Goal: Information Seeking & Learning: Learn about a topic

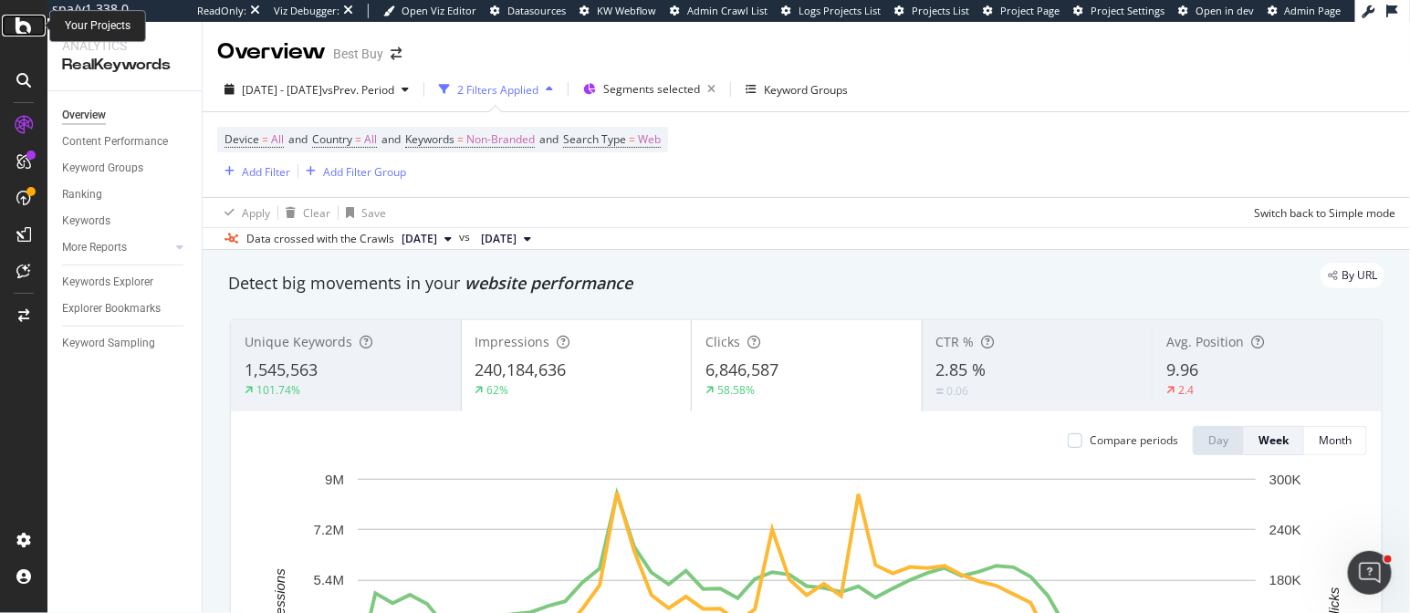
click at [21, 29] on icon at bounding box center [24, 26] width 16 height 22
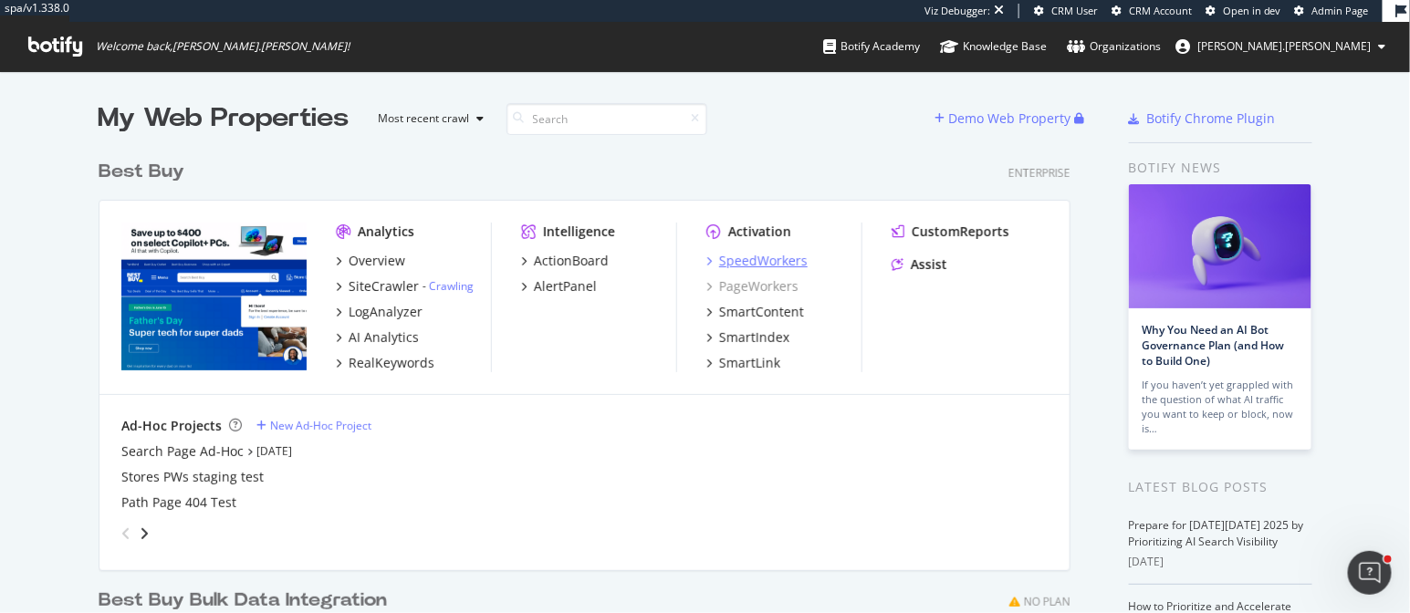
click at [740, 259] on div "SpeedWorkers" at bounding box center [763, 261] width 89 height 18
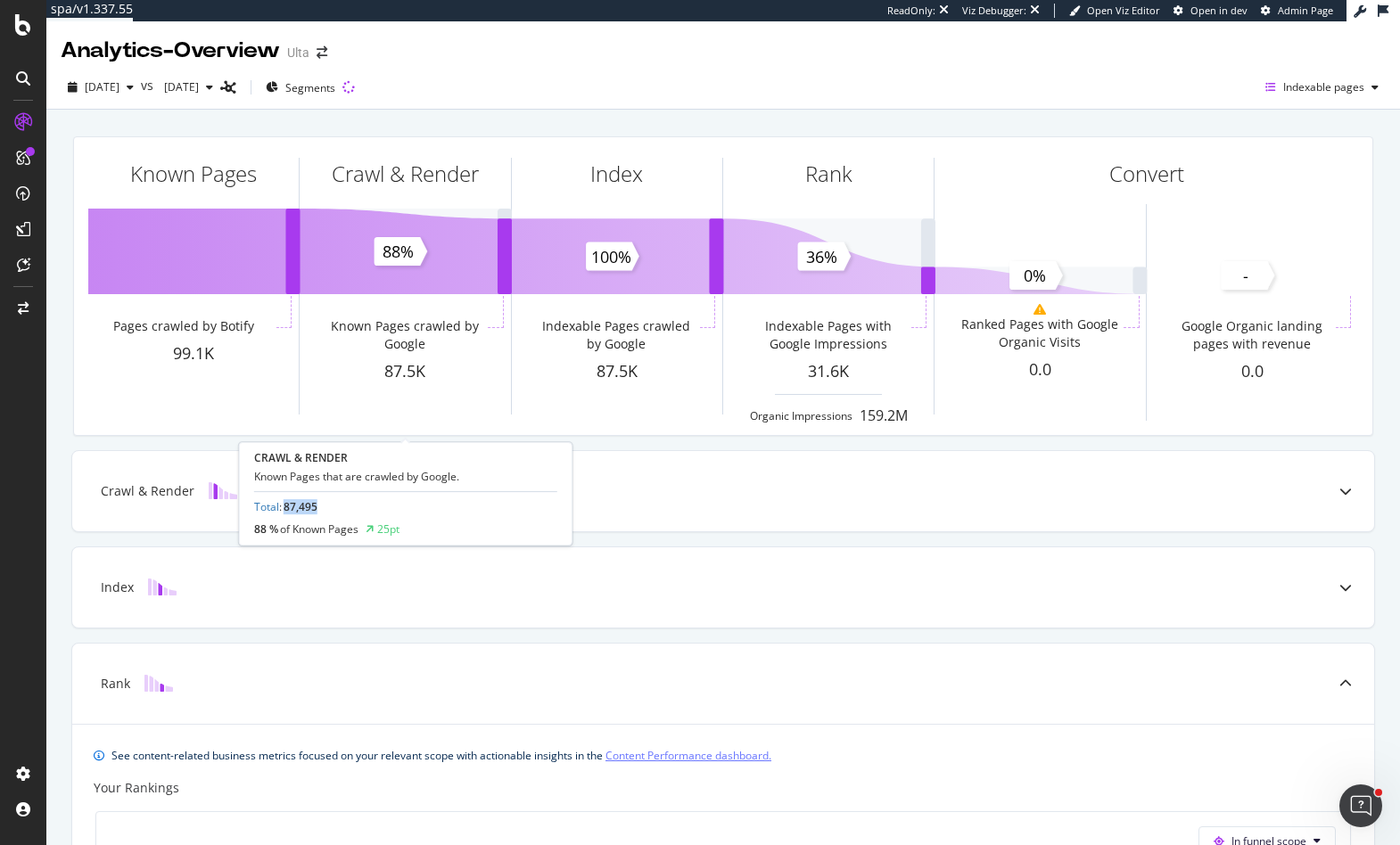
drag, startPoint x: 314, startPoint y: 506, endPoint x: 283, endPoint y: 507, distance: 31.0
click at [281, 506] on div "Total : 87,495" at bounding box center [285, 507] width 64 height 16
copy span "87,495"
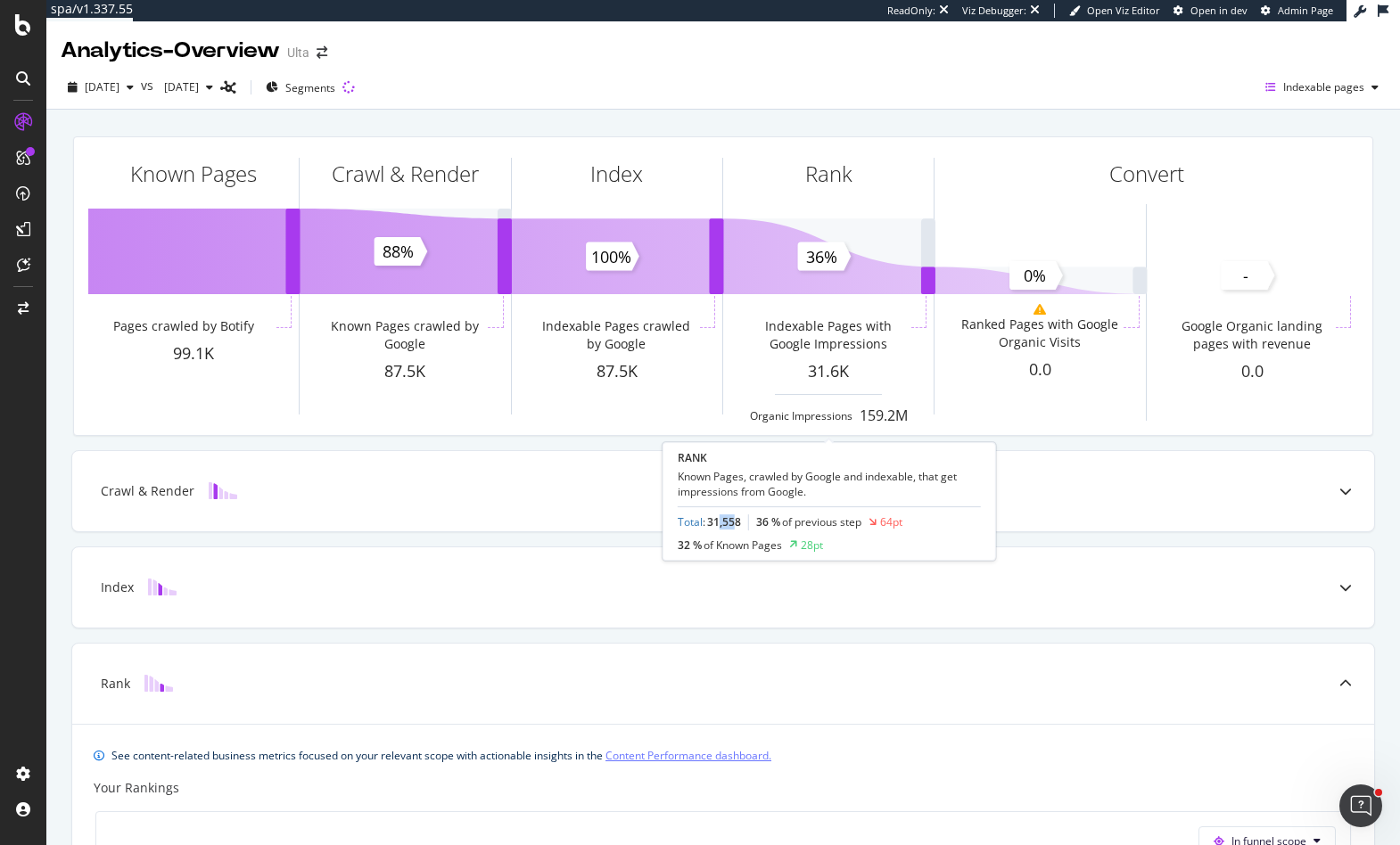
drag, startPoint x: 737, startPoint y: 517, endPoint x: 726, endPoint y: 521, distance: 11.7
click at [718, 521] on span "31,558" at bounding box center [724, 524] width 34 height 16
drag, startPoint x: 738, startPoint y: 522, endPoint x: 708, endPoint y: 522, distance: 30.0
click at [708, 522] on span "31,558" at bounding box center [724, 524] width 34 height 16
copy span "31,558"
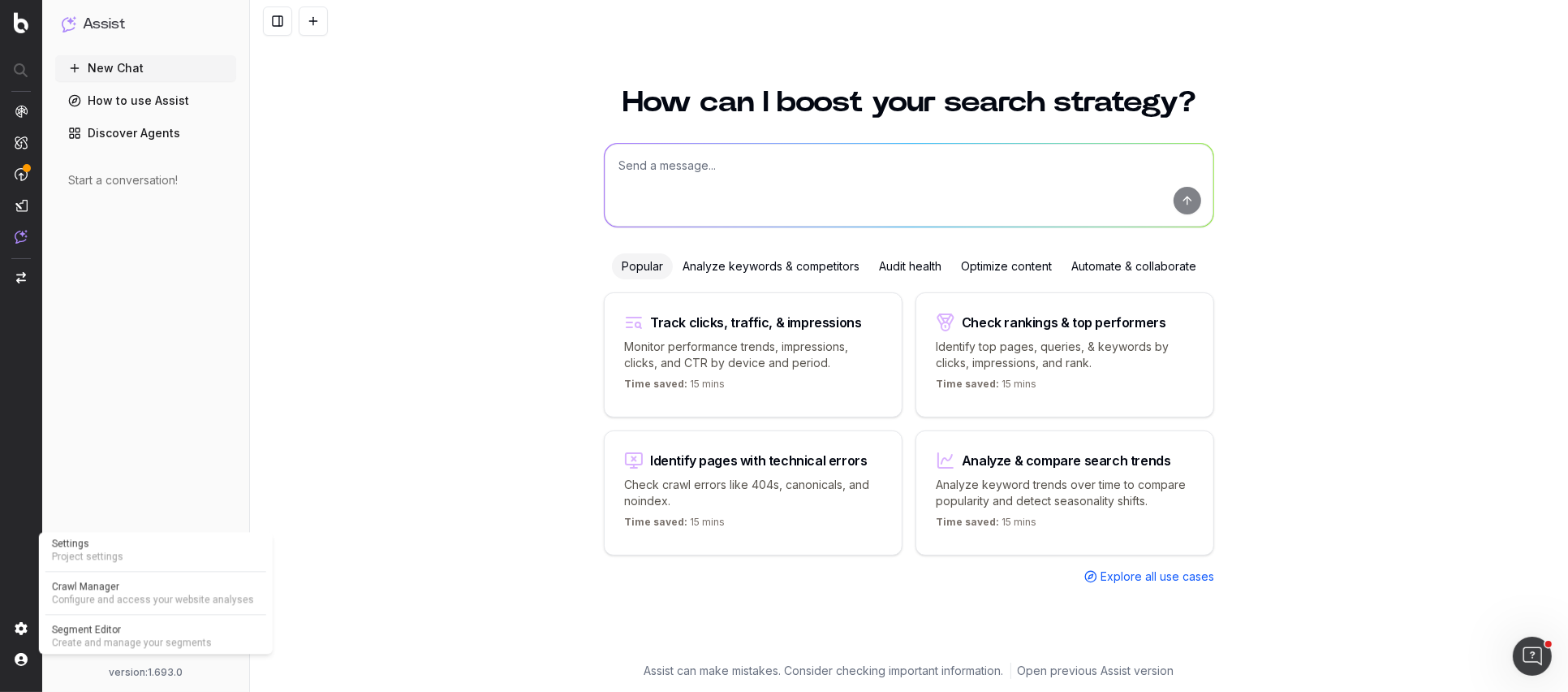
click at [101, 558] on span "Project settings" at bounding box center [156, 556] width 208 height 13
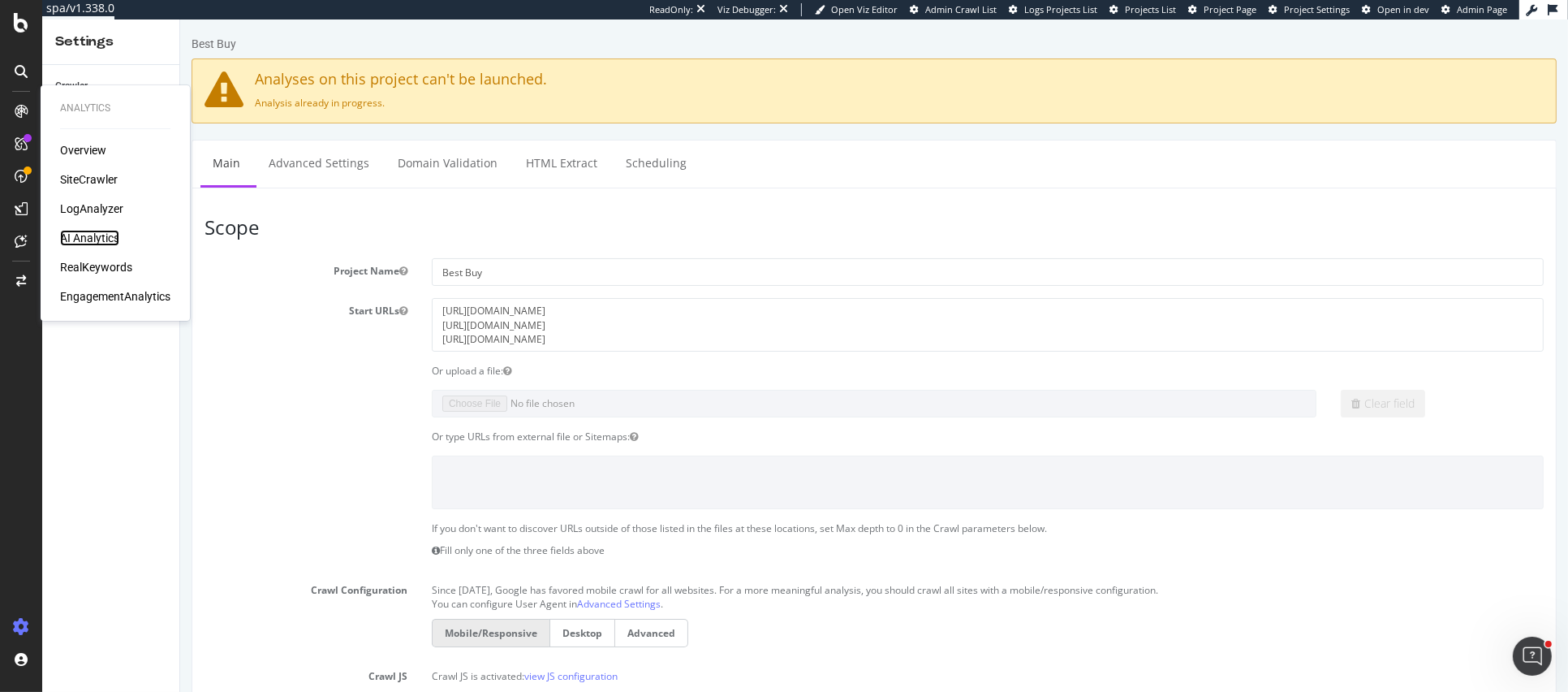
click at [101, 237] on div "AI Analytics" at bounding box center [90, 237] width 60 height 16
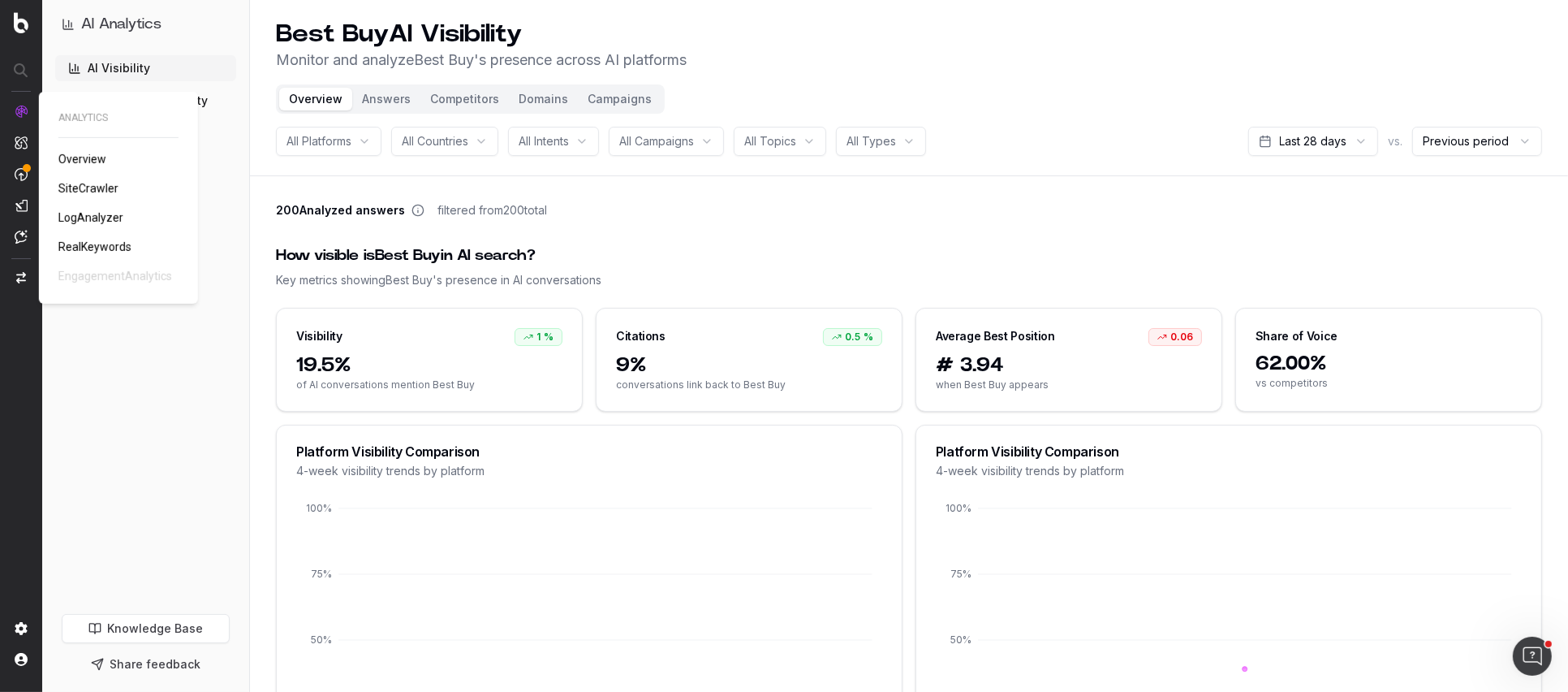
click at [21, 115] on img at bounding box center [20, 111] width 13 height 13
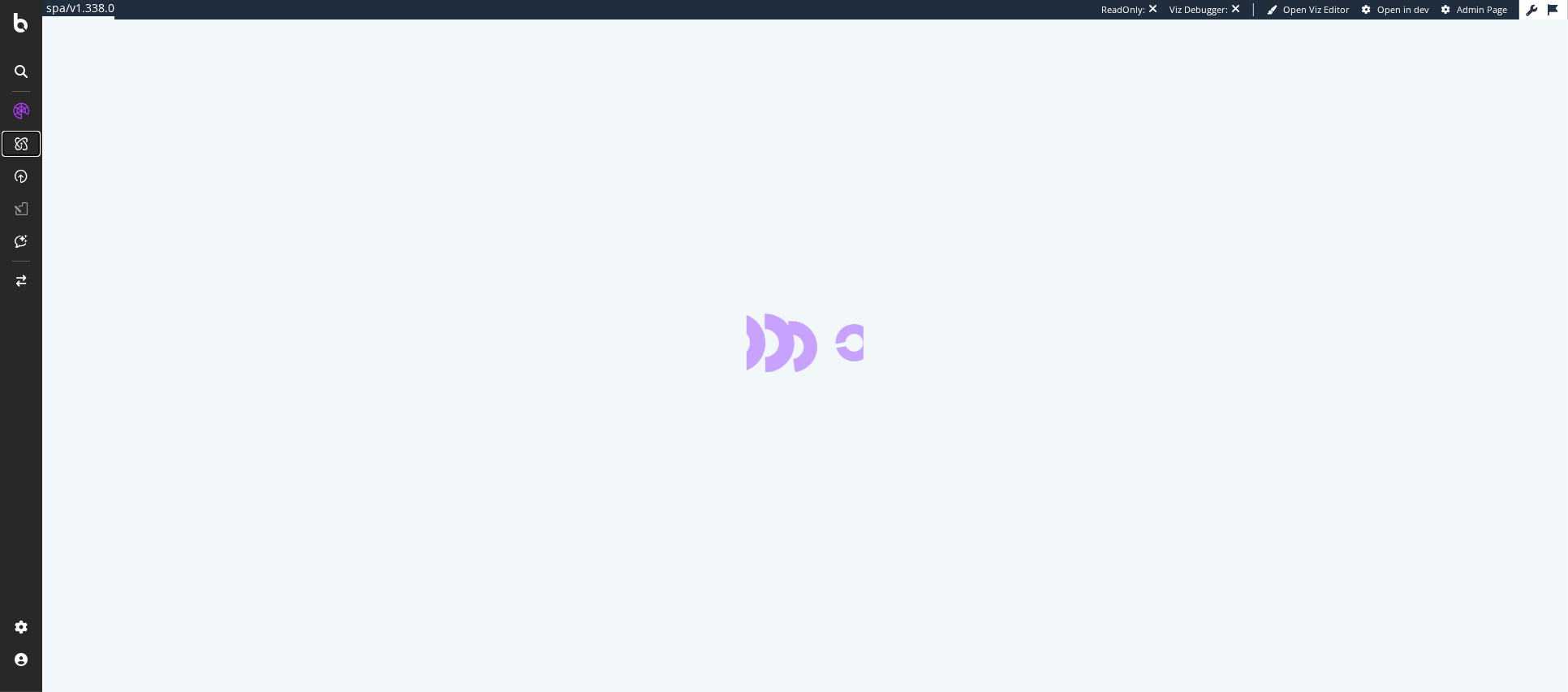
click at [20, 142] on icon at bounding box center [20, 143] width 13 height 13
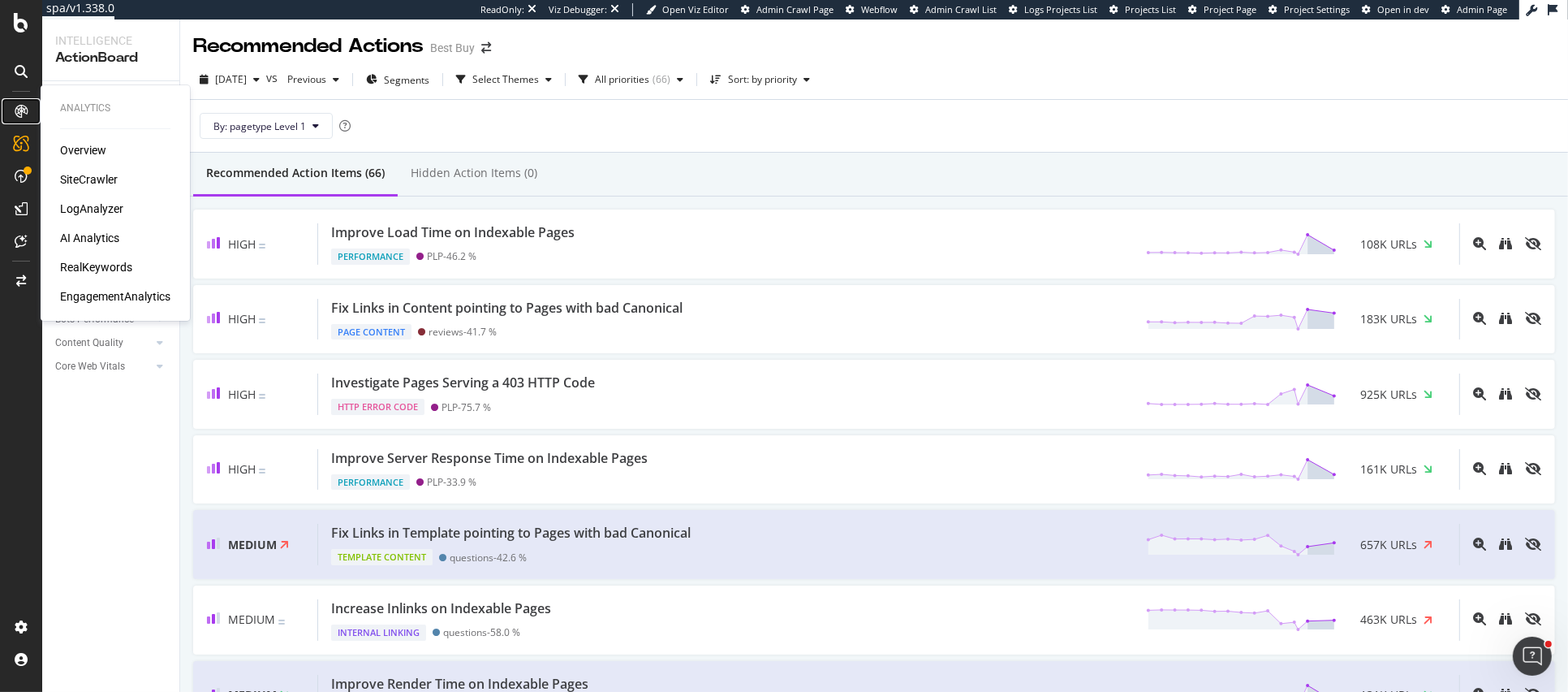
click at [22, 109] on icon at bounding box center [20, 111] width 13 height 13
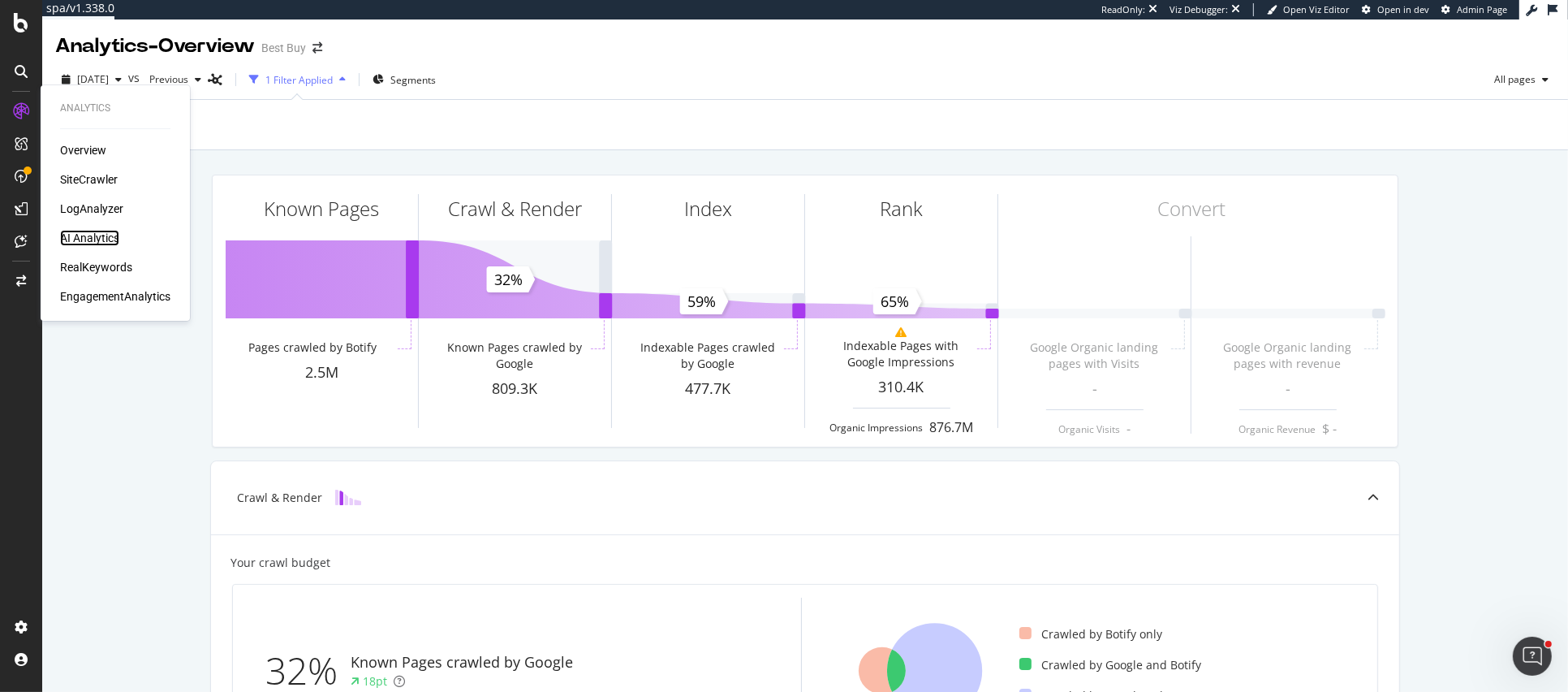
click at [88, 239] on div "AI Analytics" at bounding box center [90, 237] width 60 height 16
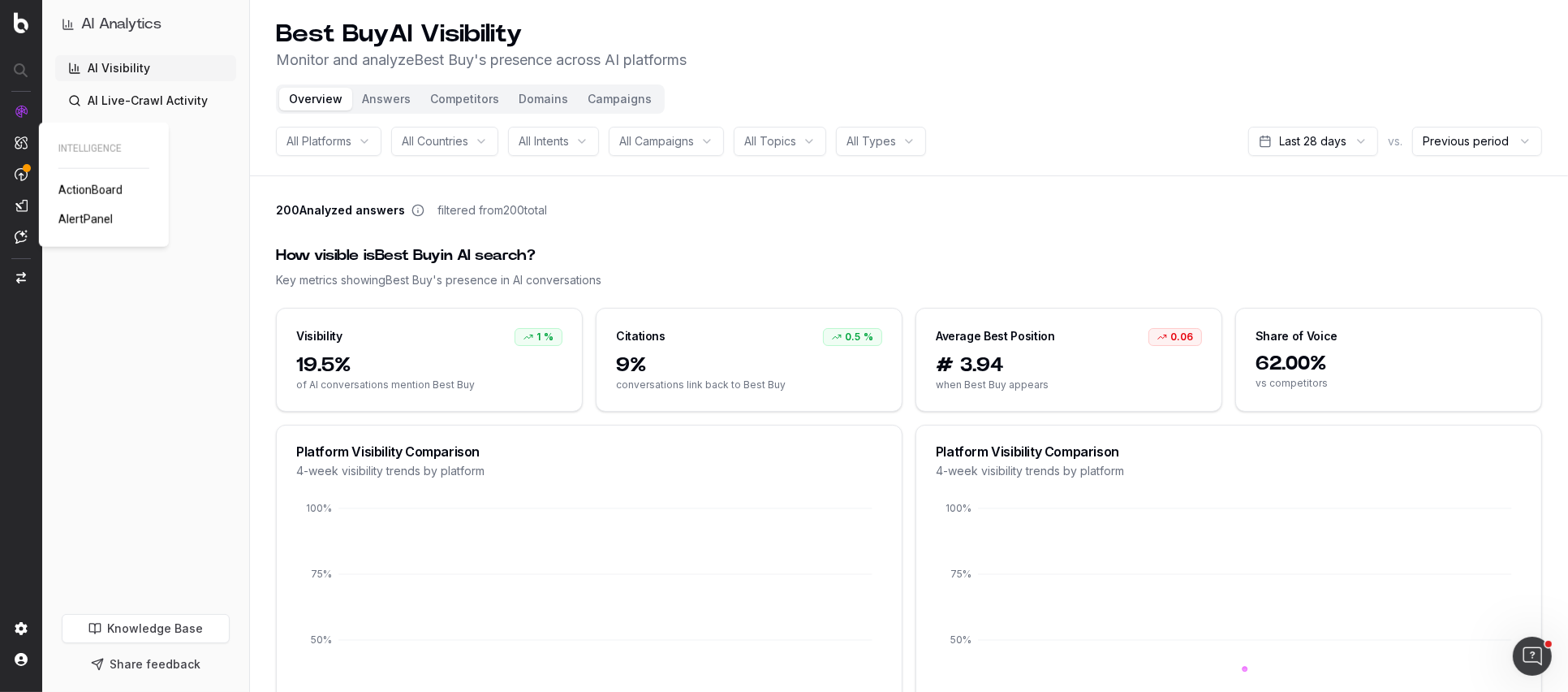
click at [20, 143] on img at bounding box center [20, 142] width 13 height 14
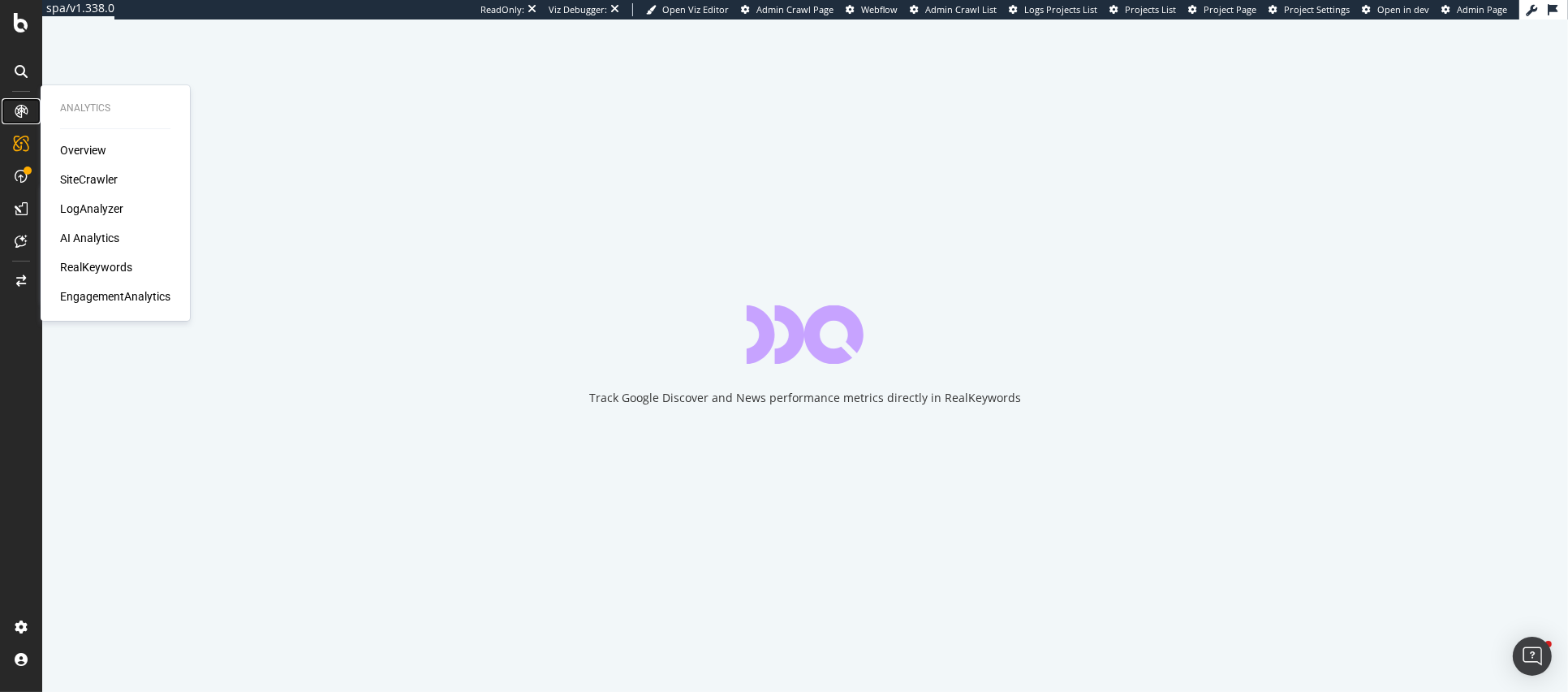
click at [28, 114] on div at bounding box center [20, 110] width 26 height 26
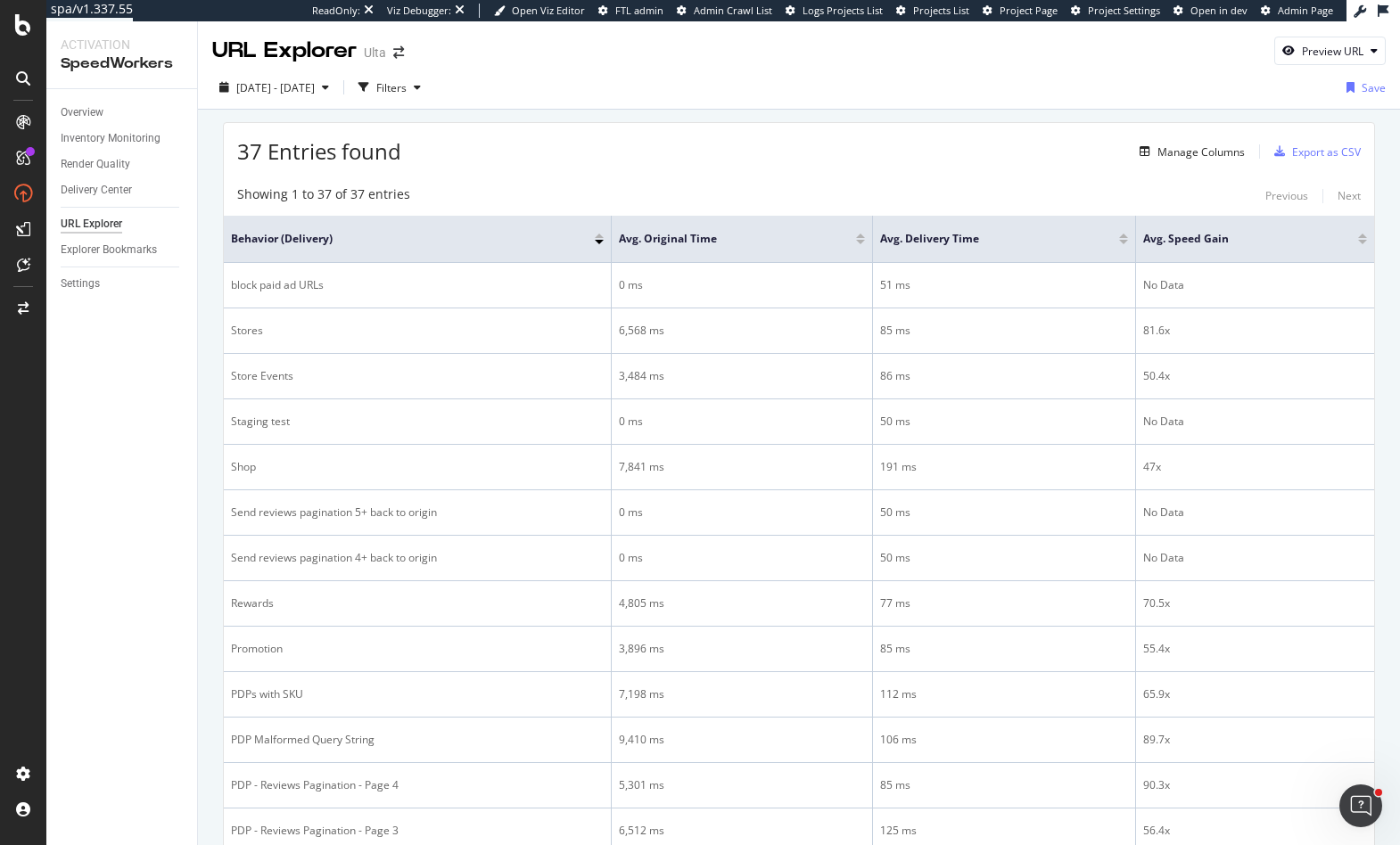
scroll to position [223, 0]
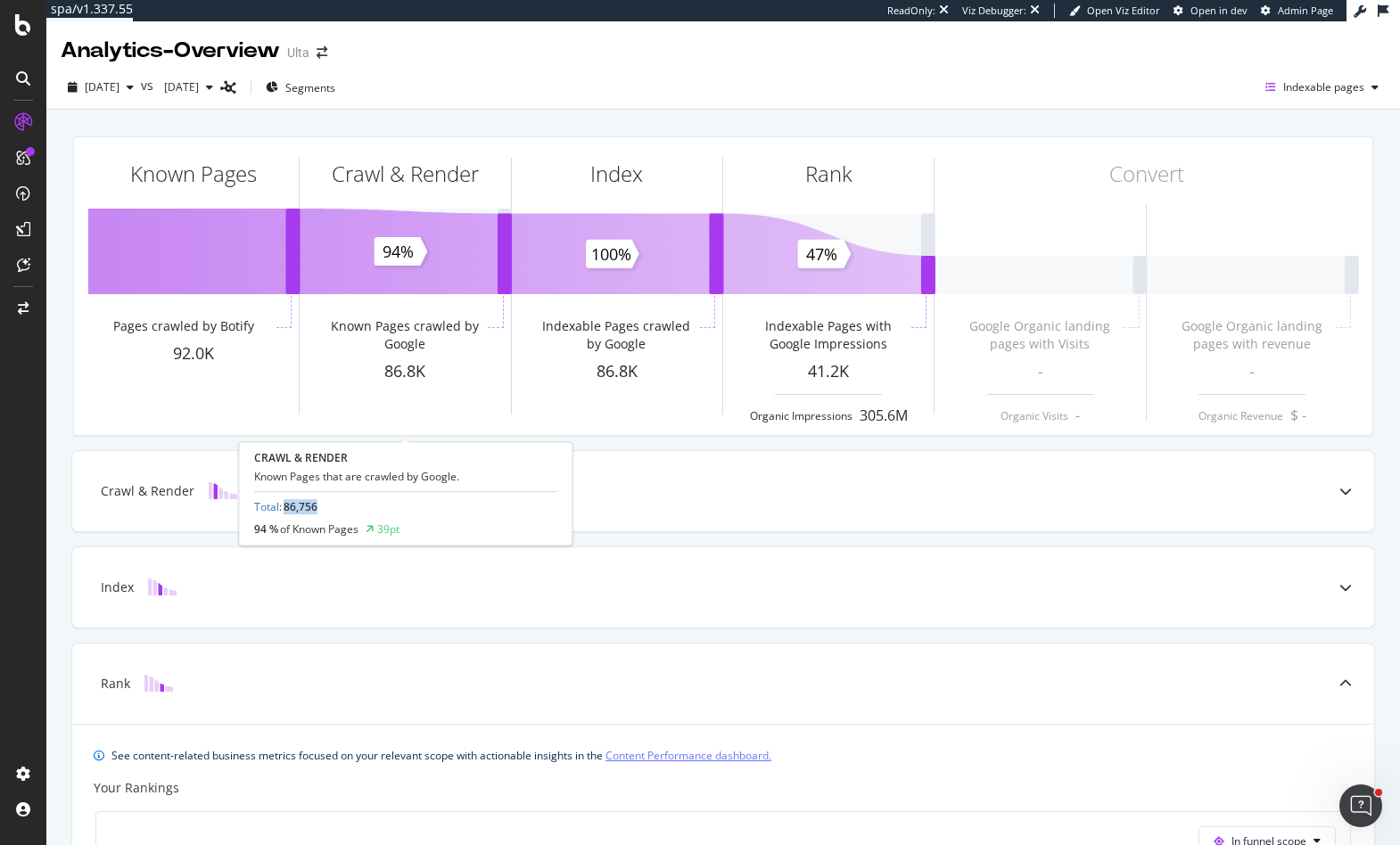
drag, startPoint x: 282, startPoint y: 506, endPoint x: 316, endPoint y: 506, distance: 34.0
click at [316, 506] on span "86,756" at bounding box center [300, 507] width 34 height 16
copy span "86,756"
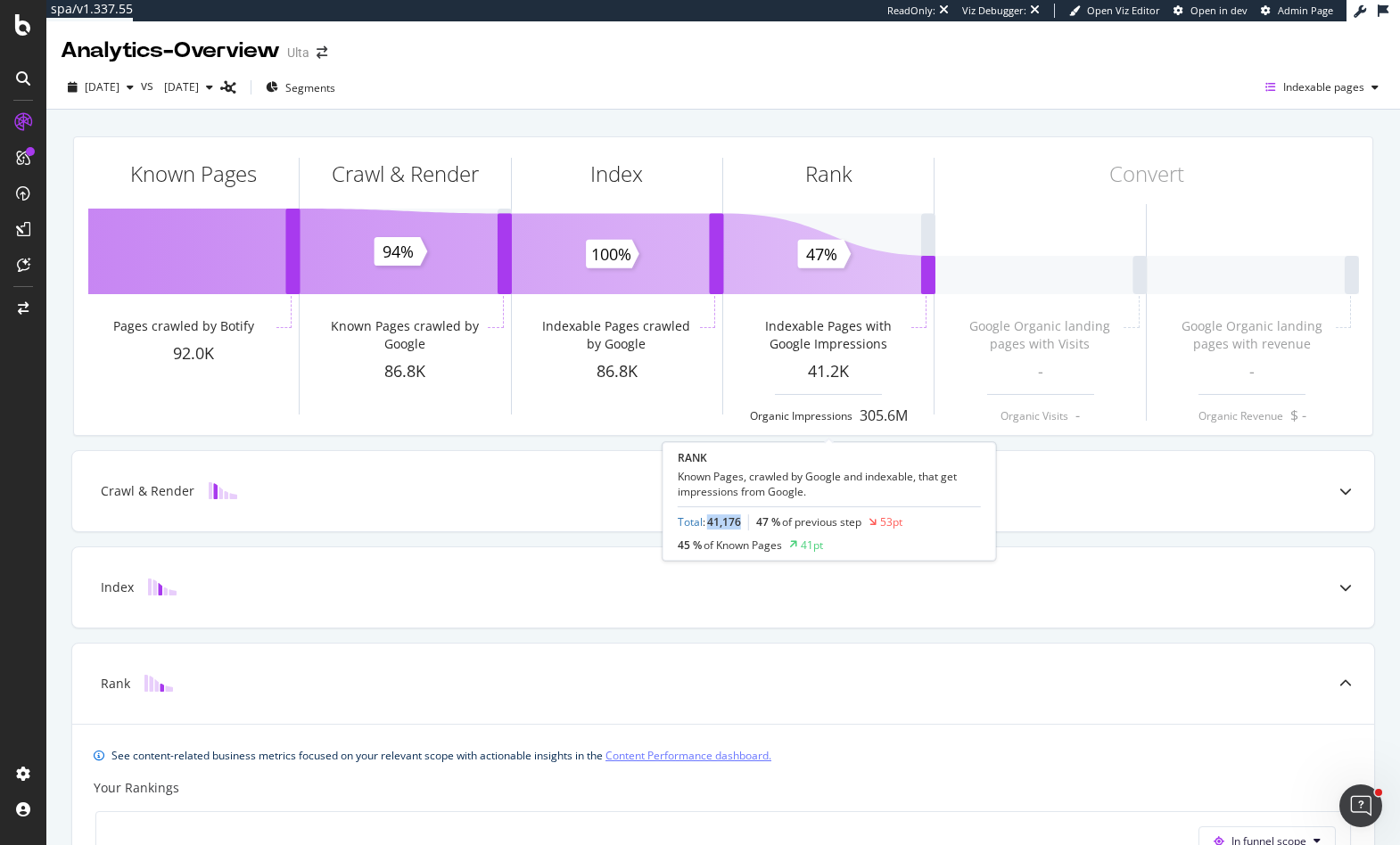
drag, startPoint x: 706, startPoint y: 523, endPoint x: 737, endPoint y: 523, distance: 31.0
click at [737, 523] on span "41,176" at bounding box center [724, 524] width 34 height 16
copy span "41,176"
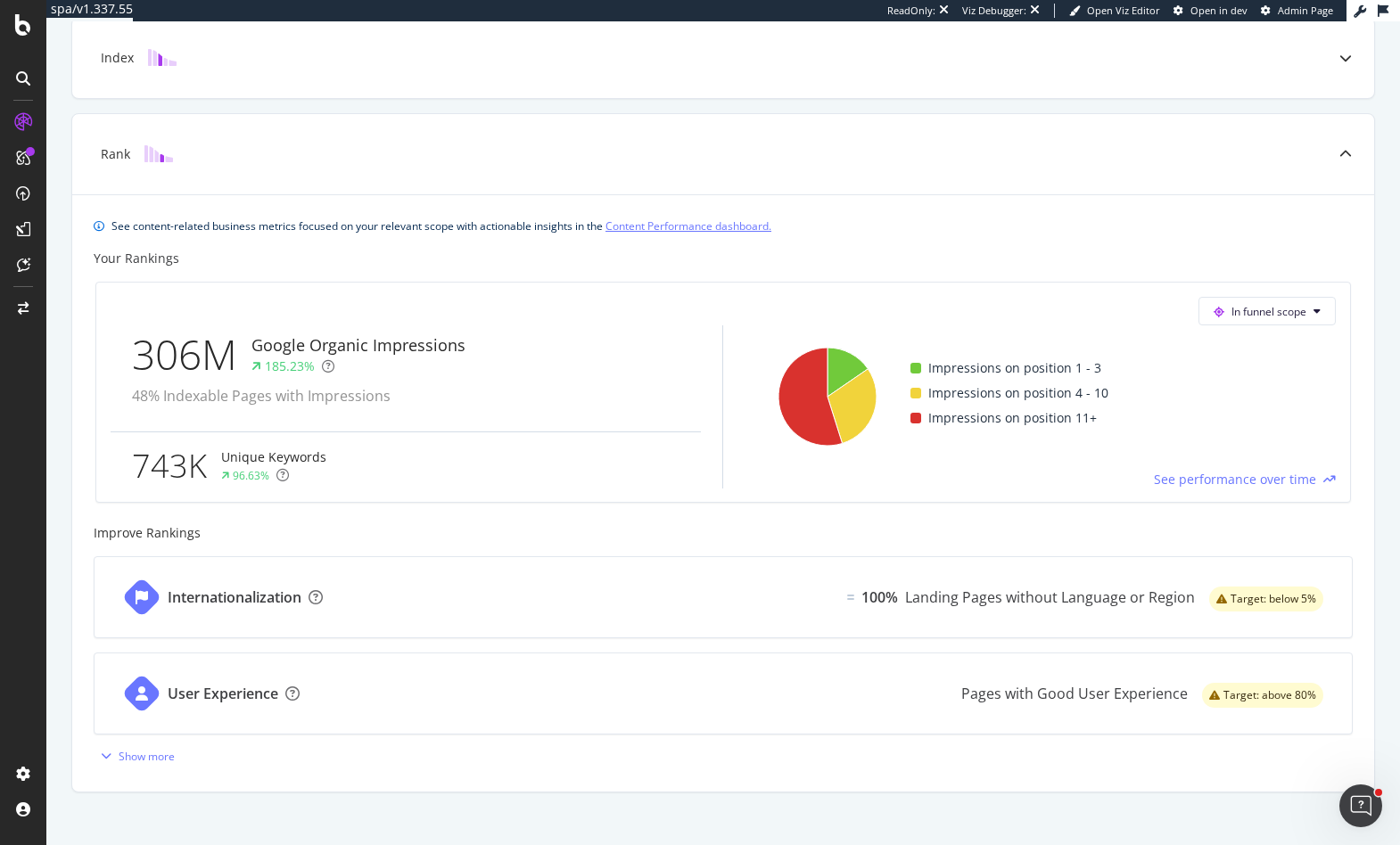
scroll to position [549, 0]
